Goal: Find specific page/section: Find specific page/section

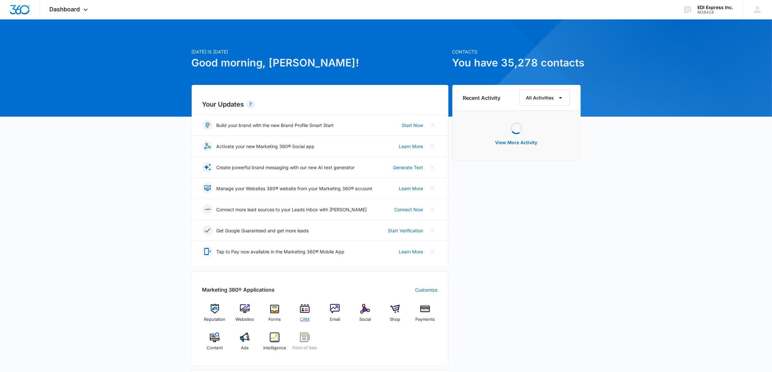
click at [306, 314] on img at bounding box center [305, 309] width 10 height 10
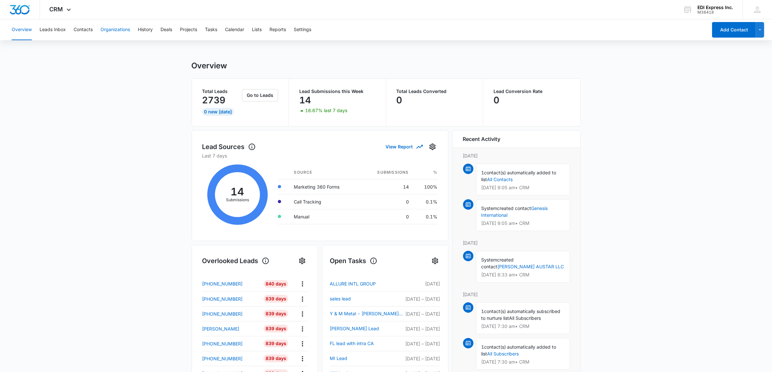
click at [112, 31] on button "Organizations" at bounding box center [115, 29] width 30 height 21
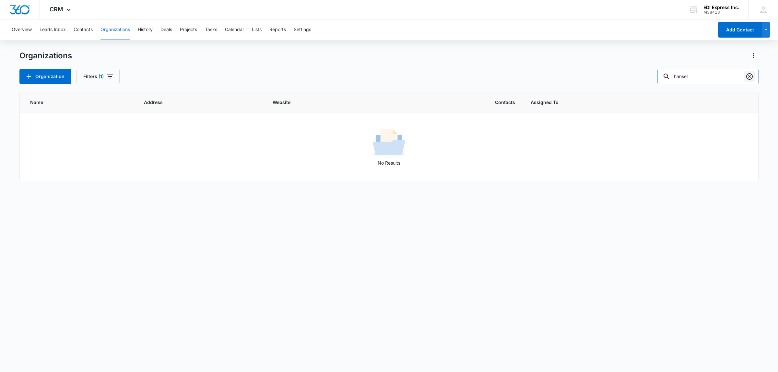
click at [749, 77] on icon "Clear" at bounding box center [749, 76] width 6 height 6
drag, startPoint x: 703, startPoint y: 77, endPoint x: 666, endPoint y: 76, distance: 38.0
click at [666, 76] on input "global x" at bounding box center [707, 77] width 101 height 16
paste input "[PERSON_NAME] & J Q"
type input "[PERSON_NAME] & J Q"
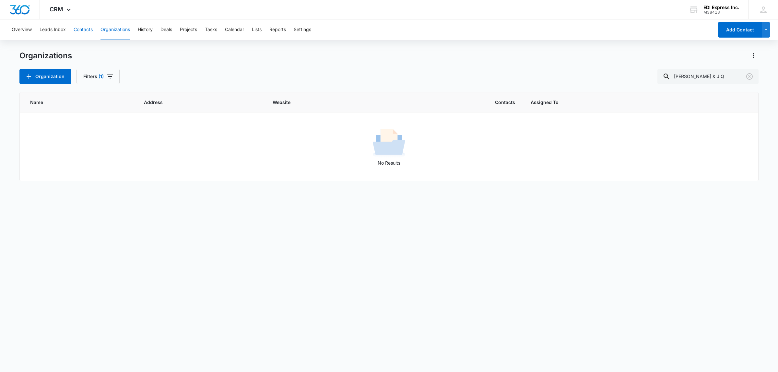
drag, startPoint x: 85, startPoint y: 29, endPoint x: 95, endPoint y: 32, distance: 9.8
click at [87, 29] on button "Contacts" at bounding box center [83, 29] width 19 height 21
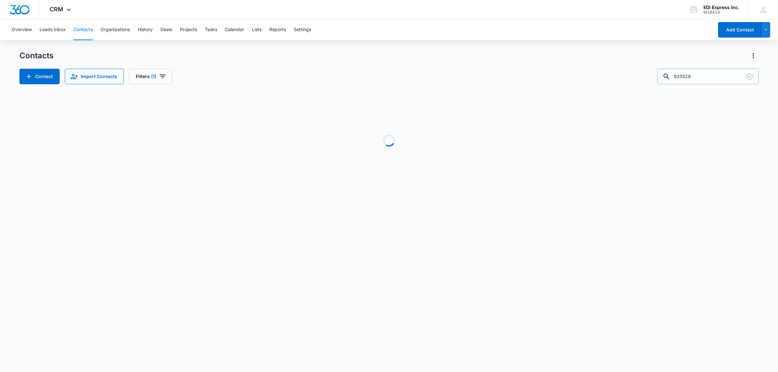
drag, startPoint x: 703, startPoint y: 76, endPoint x: 667, endPoint y: 76, distance: 37.0
click at [667, 76] on input "925529" at bounding box center [707, 77] width 101 height 16
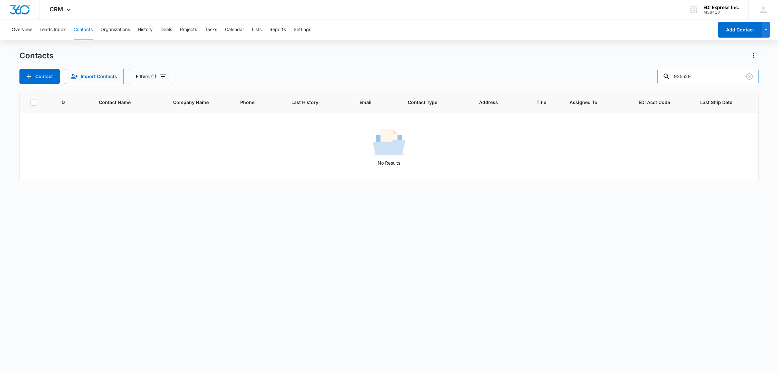
paste input "[PERSON_NAME] & J Q"
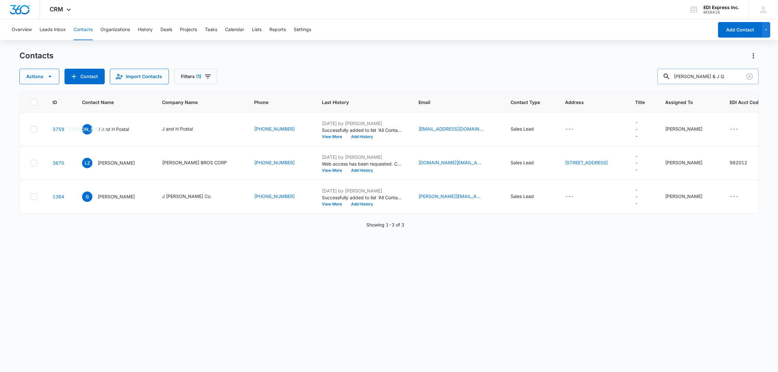
drag, startPoint x: 691, startPoint y: 75, endPoint x: 672, endPoint y: 73, distance: 18.8
click at [671, 73] on div "[PERSON_NAME] & J Q" at bounding box center [707, 77] width 101 height 16
paste input "Premiere Medical"
type input "Premiere Medical"
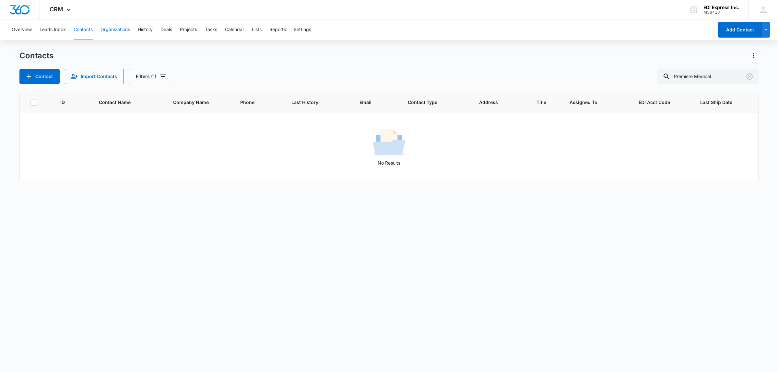
drag, startPoint x: 111, startPoint y: 28, endPoint x: 114, endPoint y: 28, distance: 3.3
click at [112, 28] on button "Organizations" at bounding box center [115, 29] width 30 height 21
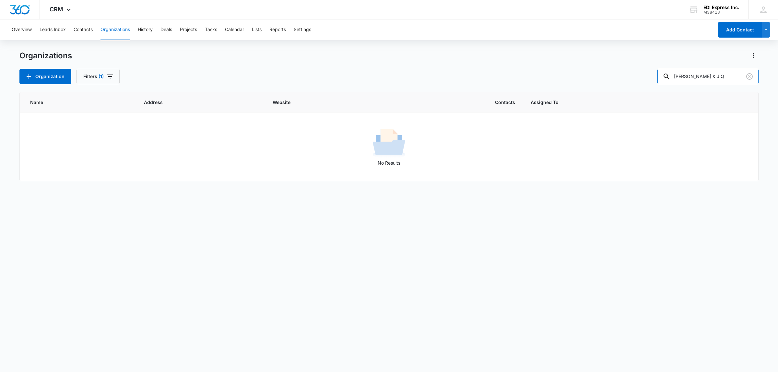
drag, startPoint x: 706, startPoint y: 76, endPoint x: 660, endPoint y: 74, distance: 45.4
click at [660, 74] on div "Organization Filters (1) [PERSON_NAME] & [PERSON_NAME]" at bounding box center [388, 77] width 739 height 16
paste input "Premiere Medical"
type input "Premiere Medical"
click at [145, 30] on button "History" at bounding box center [145, 29] width 15 height 21
